Goal: Transaction & Acquisition: Purchase product/service

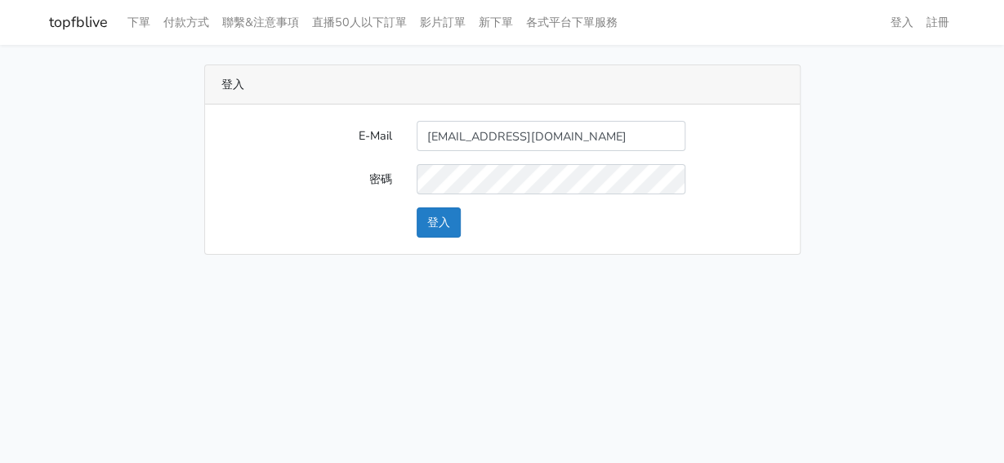
type input "ventopopo@gmail.com"
click at [426, 230] on button "登入" at bounding box center [439, 223] width 44 height 30
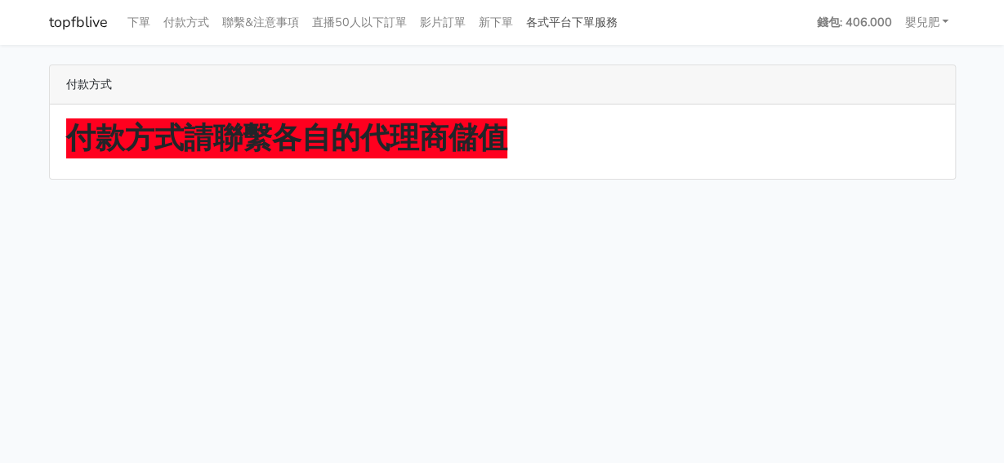
click at [558, 20] on link "各式平台下單服務" at bounding box center [572, 23] width 105 height 32
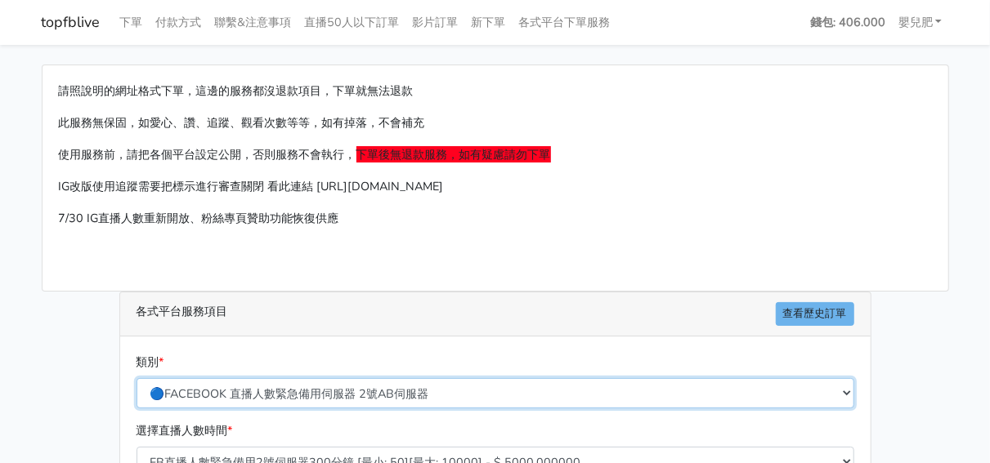
click at [136, 378] on select "🔵FACEBOOK 直播人數緊急備用伺服器 2號AB伺服器 🔵FACEBOOK 網軍專用貼文留言 安全保密 🔵9/30 FACEBOOK 直播人數緩慢進場緩慢…" at bounding box center [495, 393] width 718 height 30
select select "🔯Tiktok影片觀看 愛心 留言 追蹤 台灣 各項服務"
click option "🔯Tiktok影片觀看 愛心 留言 追蹤 台灣 各項服務" at bounding box center [0, 0] width 0 height 0
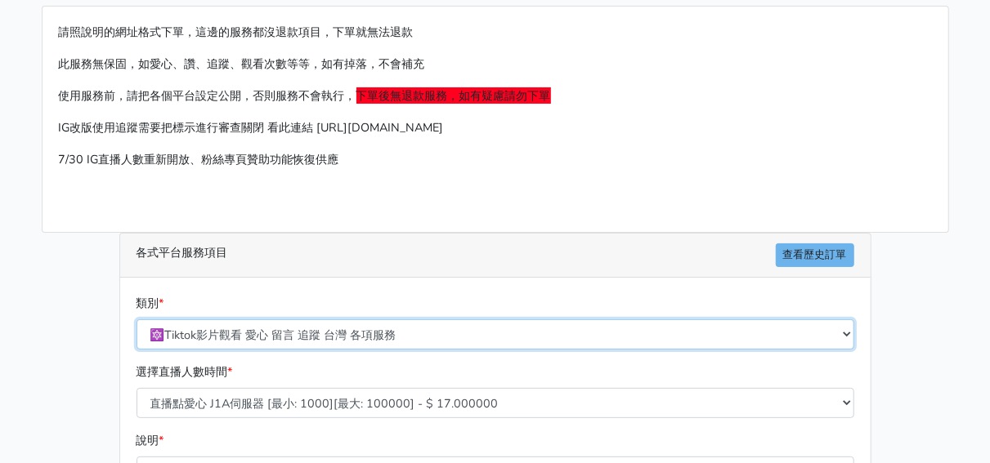
scroll to position [95, 0]
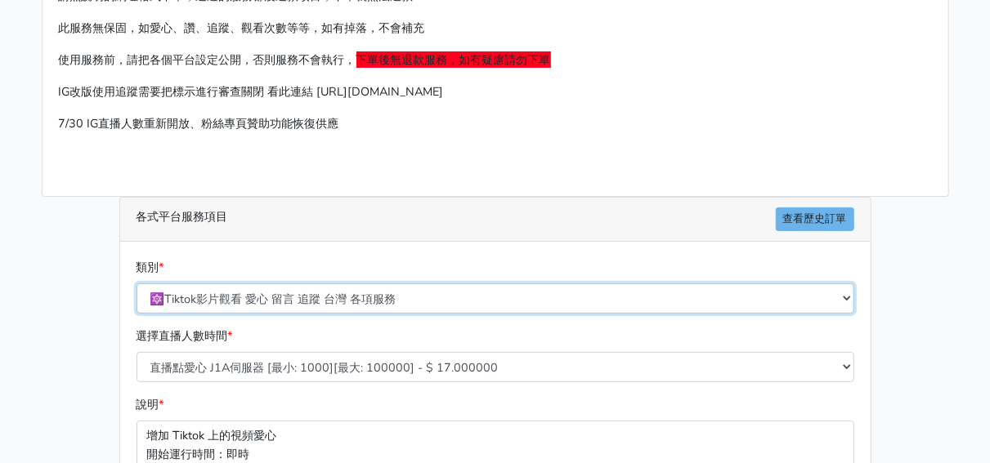
click at [136, 284] on select "🔵FACEBOOK 直播人數緊急備用伺服器 2號AB伺服器 🔵FACEBOOK 網軍專用貼文留言 安全保密 🔵9/30 FACEBOOK 直播人數緩慢進場緩慢…" at bounding box center [495, 299] width 718 height 30
click option "🔯Tiktok影片觀看 愛心 留言 追蹤 台灣 各項服務" at bounding box center [0, 0] width 0 height 0
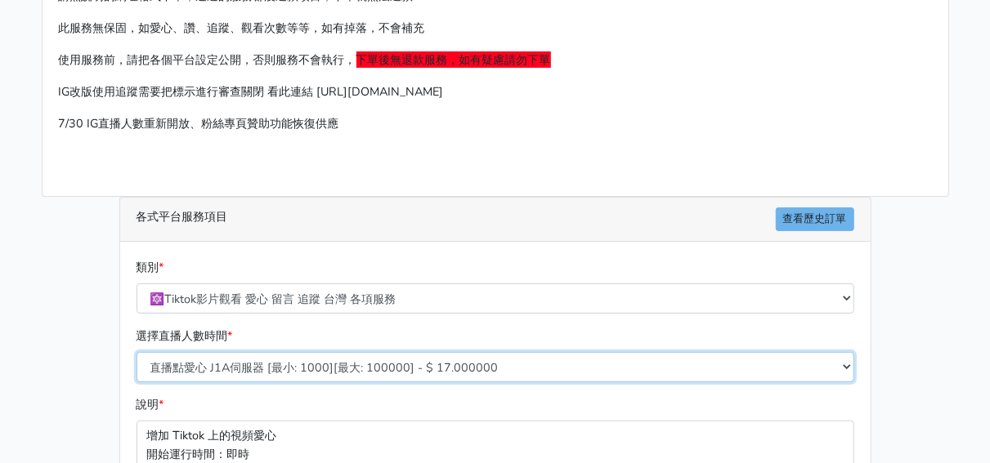
click at [136, 352] on select "直播點愛心 J1A伺服器 [最小: 1000][最大: 100000] - $ 17.000000 TIKTOK影片觀看次數 BF伺服器 [最小: 1000]…" at bounding box center [495, 367] width 718 height 30
select select "426"
click option "1/22新增TikTok 追蹤人數 J1A伺服器 [最小: 500][最大: 1000000] - $ 300.000000" at bounding box center [0, 0] width 0 height 0
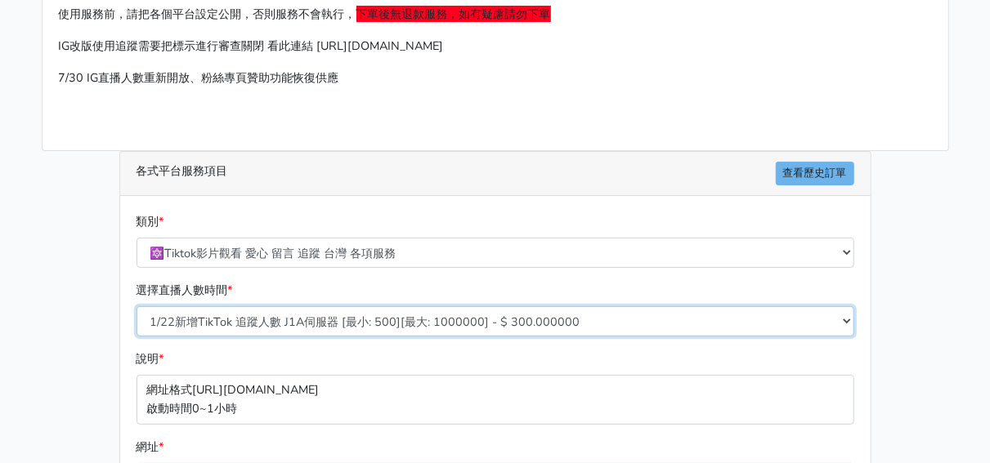
scroll to position [190, 0]
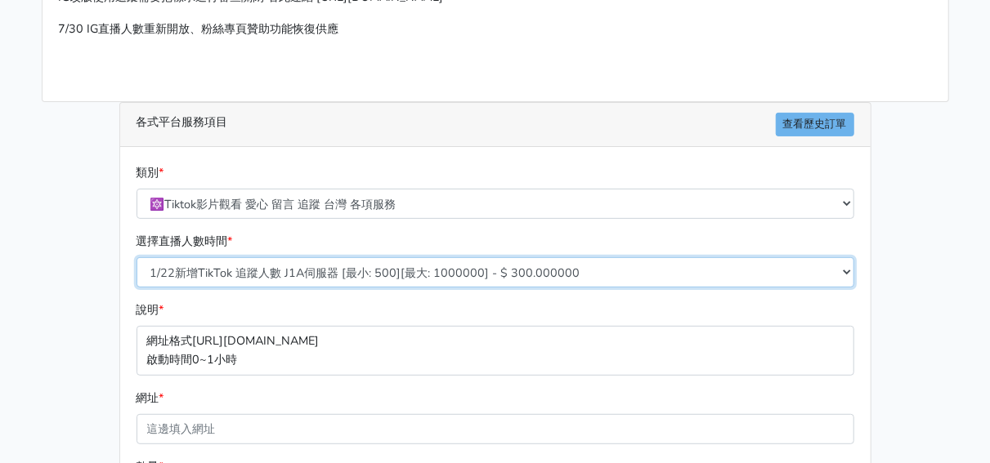
click at [136, 257] on select "直播點愛心 J1A伺服器 [最小: 1000][最大: 100000] - $ 17.000000 TIKTOK影片觀看次數 BF伺服器 [最小: 1000]…" at bounding box center [495, 272] width 718 height 30
click option "1/22新增TikTok 追蹤人數 J1A伺服器 [最小: 500][最大: 1000000] - $ 300.000000" at bounding box center [0, 0] width 0 height 0
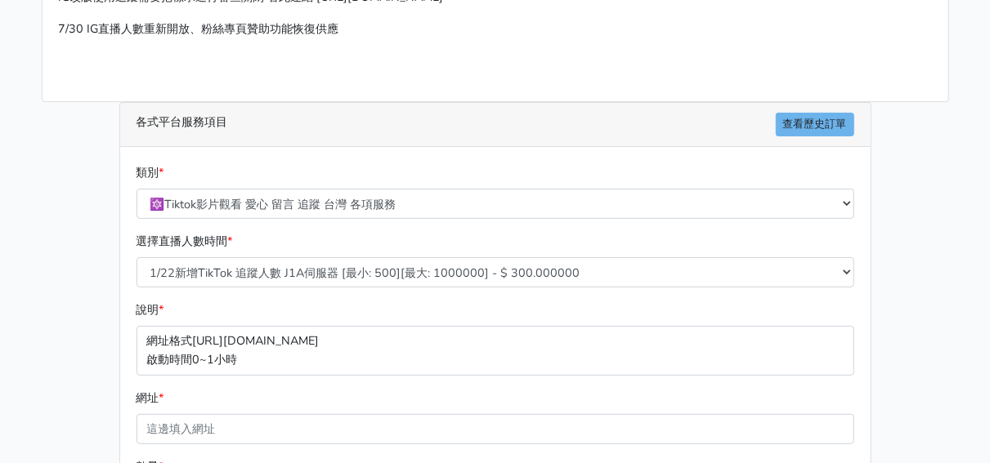
click at [384, 396] on div "網址 *" at bounding box center [495, 417] width 718 height 56
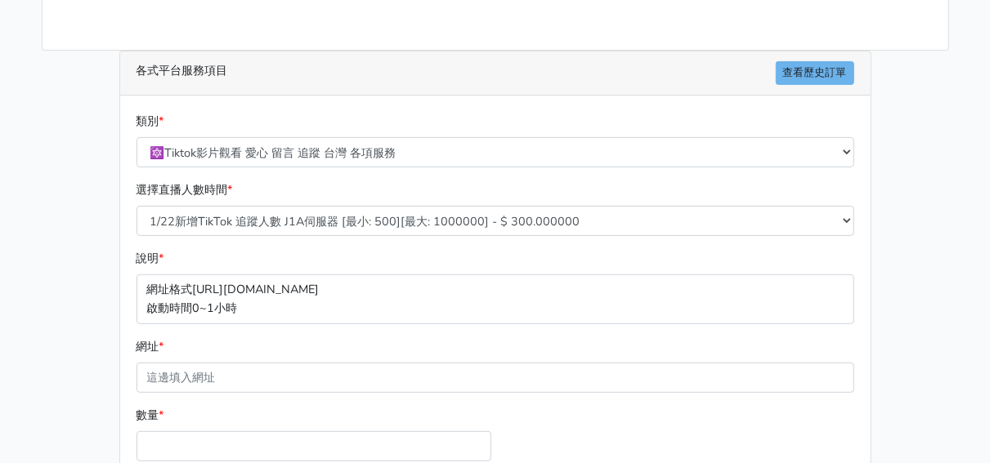
scroll to position [284, 0]
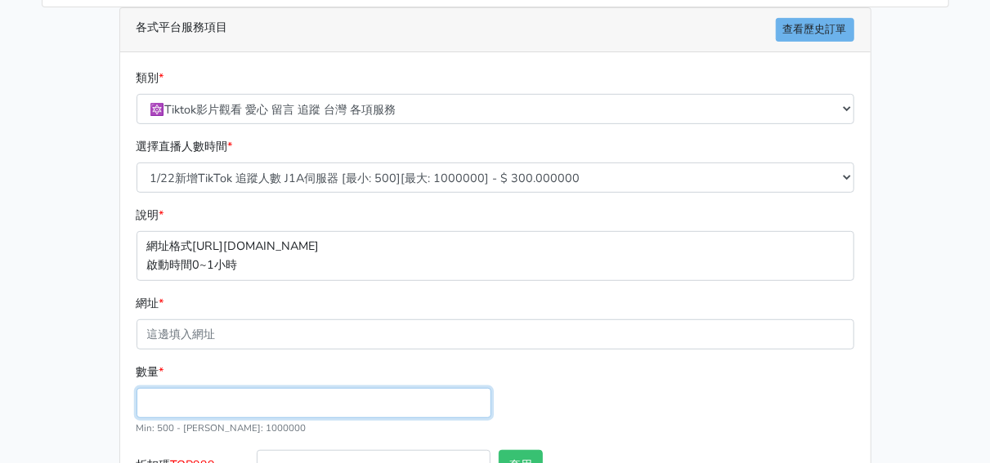
click at [346, 395] on input "數量 *" at bounding box center [313, 403] width 355 height 30
type input "1000"
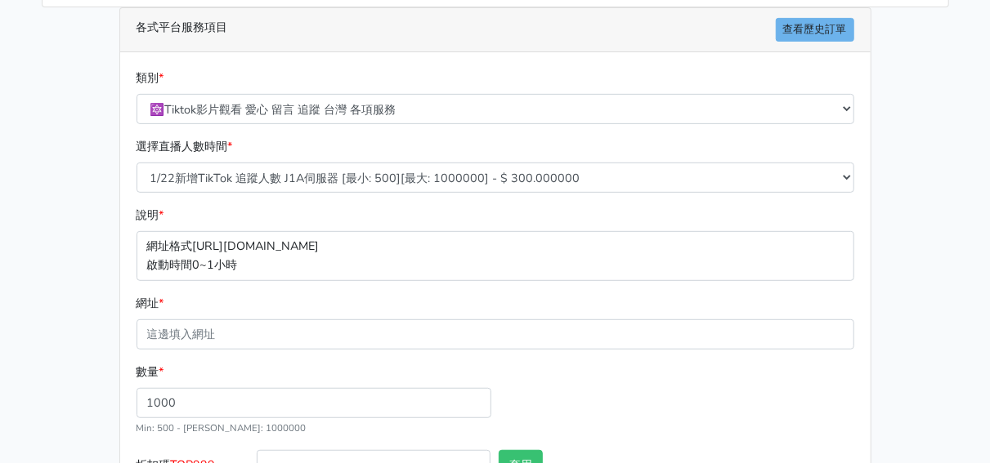
type input "300.000"
click at [564, 398] on div "數量 * 1000 Min: 500 - Max: 1000000" at bounding box center [495, 406] width 726 height 87
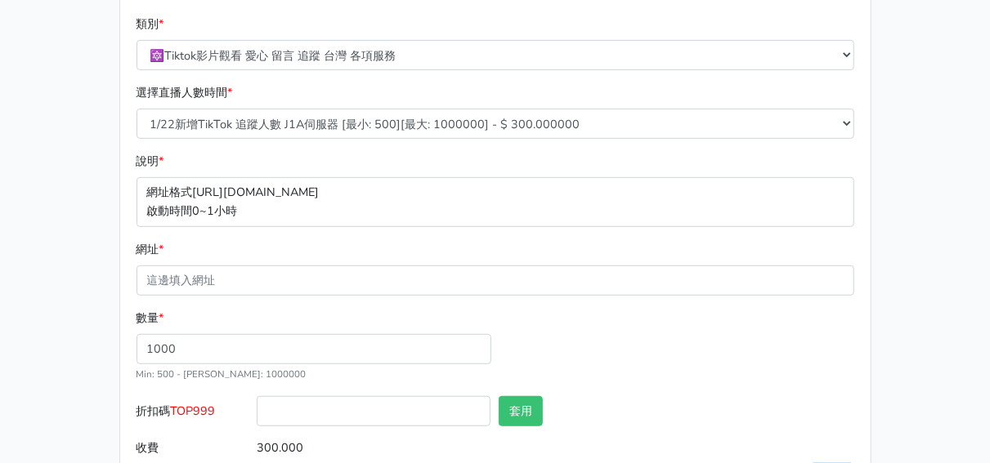
scroll to position [379, 0]
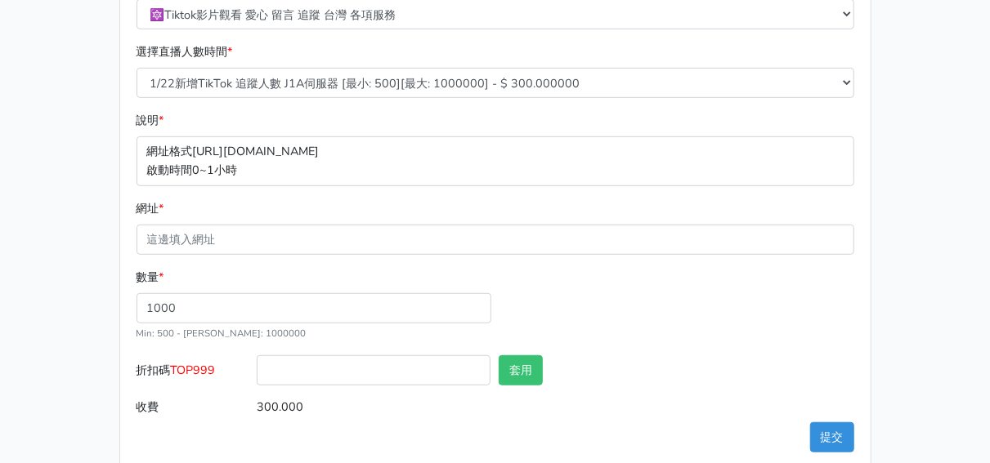
click at [459, 431] on div "類別 * 🔵FACEBOOK 直播人數緊急備用伺服器 2號AB伺服器 🔵FACEBOOK 網軍專用貼文留言 安全保密 🔵9/30 FACEBOOK 直播人數緩…" at bounding box center [495, 214] width 750 height 512
click at [620, 282] on div "數量 * 1000 Min: 500 - Max: 1000000" at bounding box center [495, 311] width 726 height 87
